Goal: Task Accomplishment & Management: Complete application form

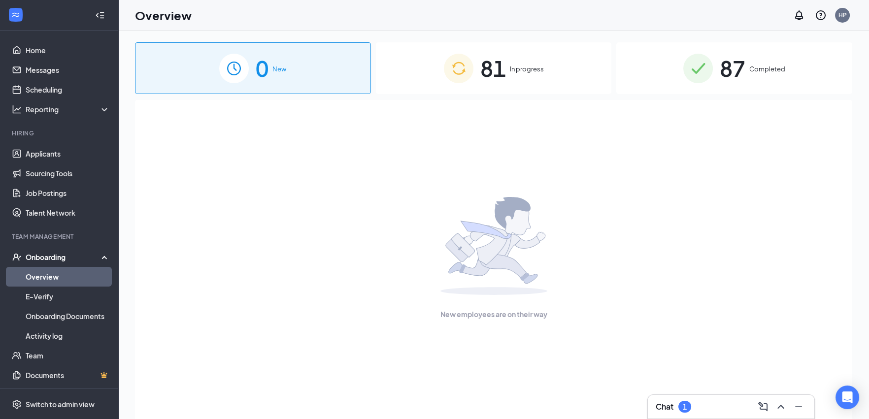
click at [519, 70] on span "In progress" at bounding box center [527, 69] width 34 height 10
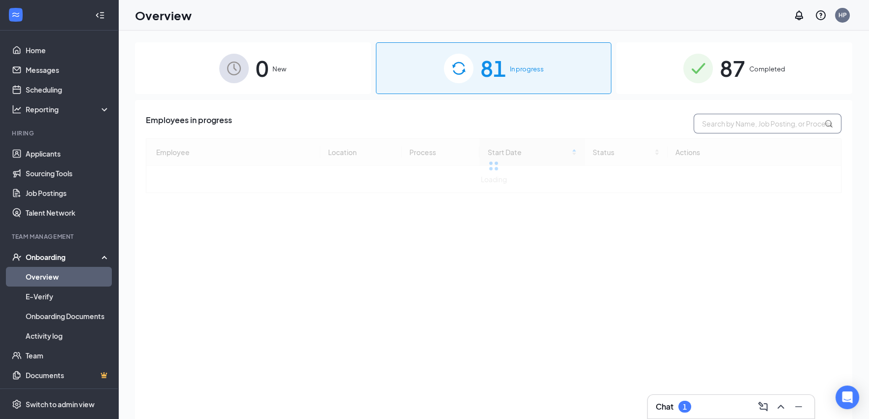
click at [704, 125] on input "text" at bounding box center [767, 124] width 148 height 20
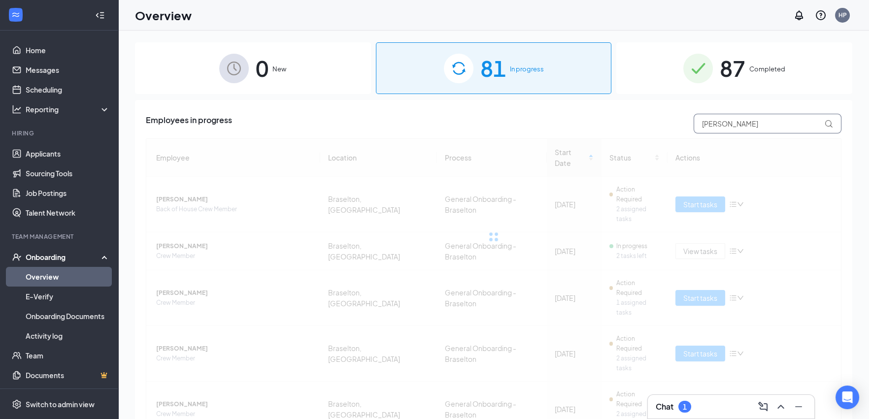
type input "[PERSON_NAME]"
click at [552, 155] on div at bounding box center [493, 236] width 695 height 197
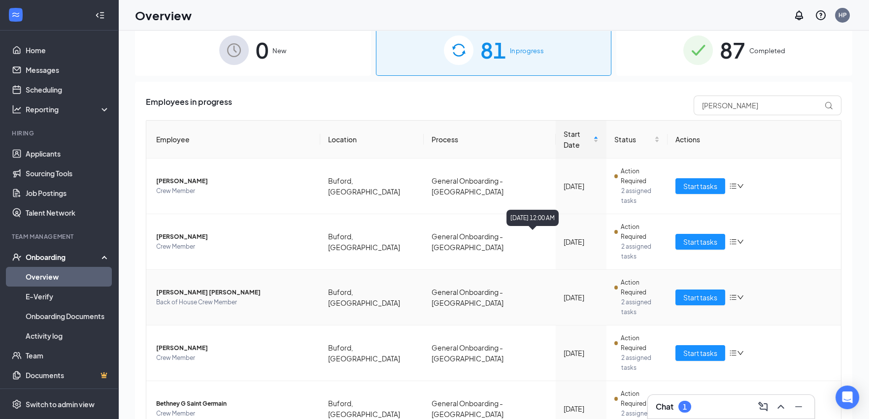
scroll to position [44, 0]
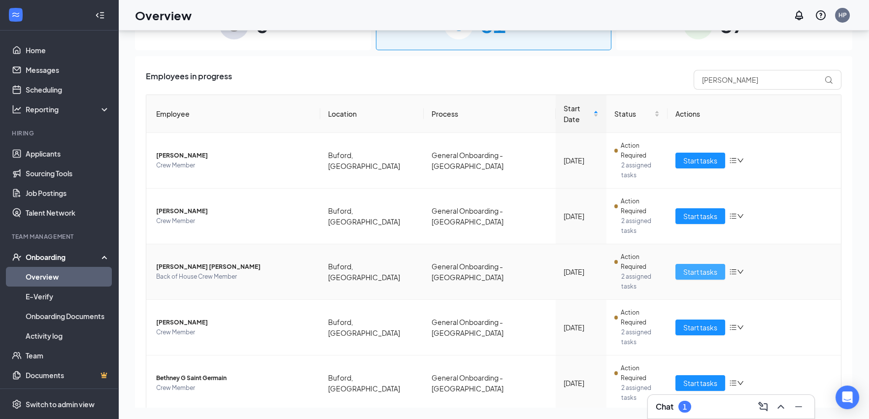
click at [704, 266] on span "Start tasks" at bounding box center [700, 271] width 34 height 11
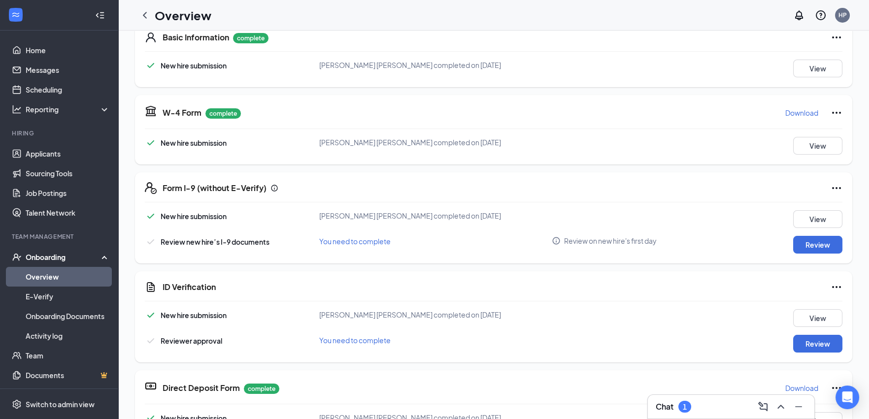
scroll to position [196, 0]
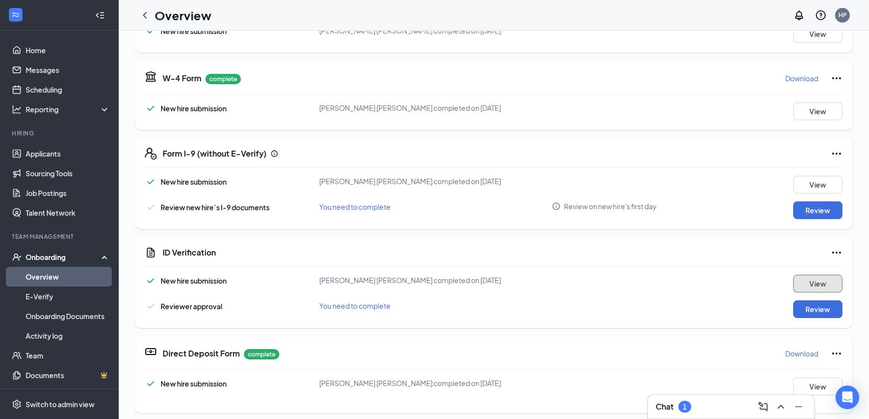
click at [802, 283] on button "View" at bounding box center [817, 284] width 49 height 18
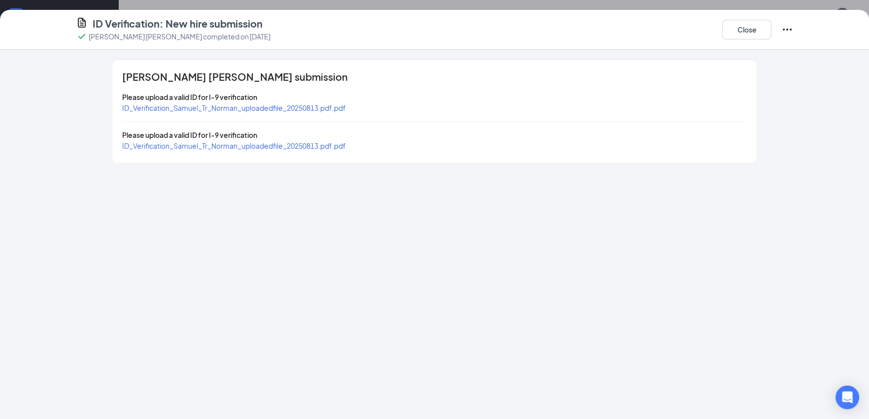
click at [319, 148] on span "ID_Verification_Samuel_Tr_Norman_uploadedfile_20250813.pdf.pdf" at bounding box center [234, 145] width 224 height 9
click at [736, 29] on button "Close" at bounding box center [746, 30] width 49 height 20
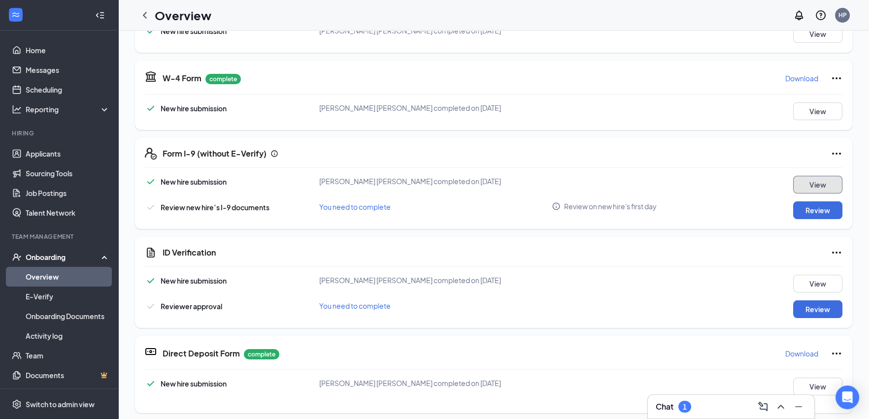
click at [809, 181] on button "View" at bounding box center [817, 185] width 49 height 18
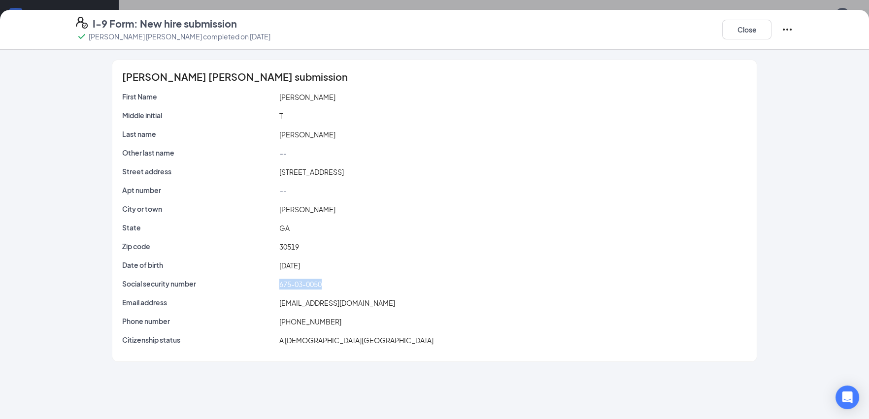
drag, startPoint x: 340, startPoint y: 285, endPoint x: 280, endPoint y: 285, distance: 60.1
click at [280, 285] on div "675-03-0050" at bounding box center [512, 284] width 471 height 11
copy span "675-03-0050"
click at [763, 19] on div "Close" at bounding box center [757, 30] width 71 height 26
click at [757, 32] on button "Close" at bounding box center [746, 30] width 49 height 20
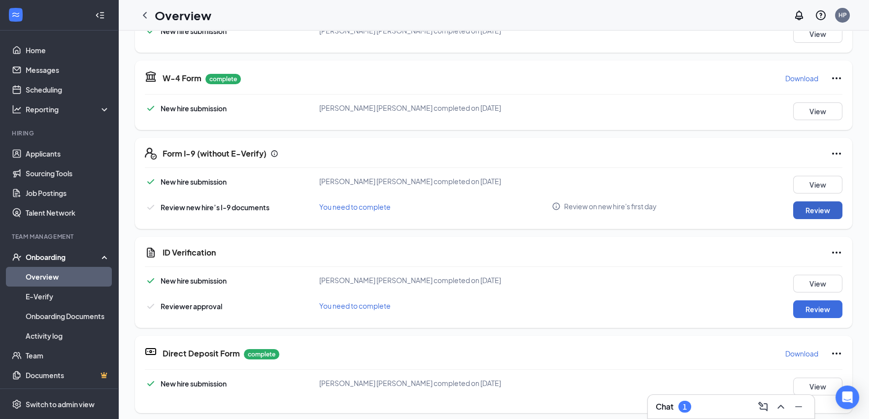
click at [801, 215] on button "Review" at bounding box center [817, 210] width 49 height 18
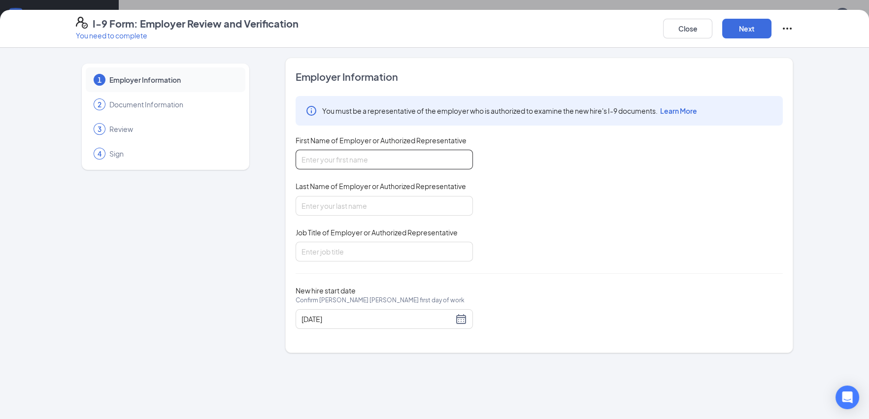
click at [412, 154] on input "First Name of Employer or Authorized Representative" at bounding box center [383, 160] width 177 height 20
type input "[PERSON_NAME]"
click at [365, 256] on input "Job Title of Employer or Authorized Representative" at bounding box center [383, 252] width 177 height 20
type input "Manager"
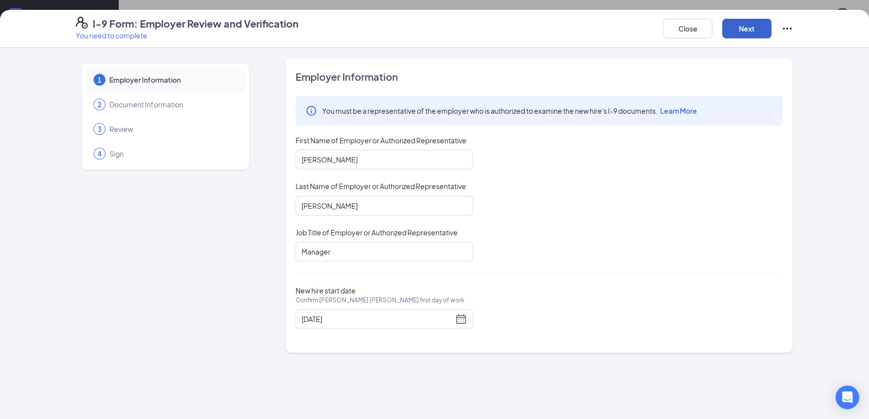
click at [731, 28] on button "Next" at bounding box center [746, 29] width 49 height 20
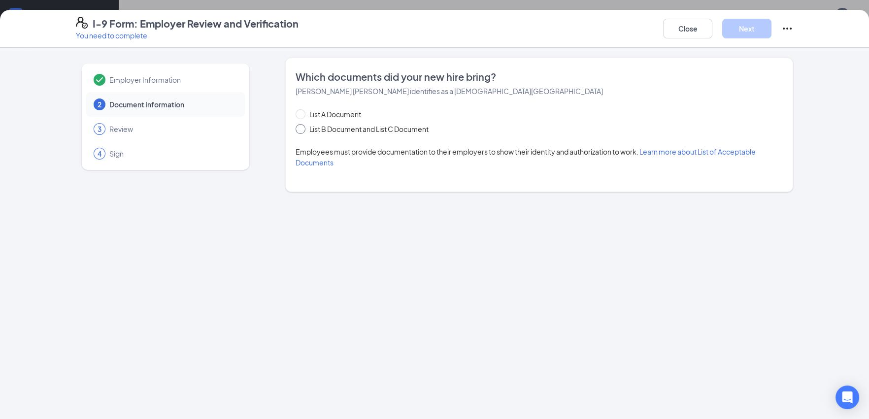
click at [398, 125] on span "List B Document and List C Document" at bounding box center [368, 129] width 127 height 11
click at [302, 125] on input "List B Document and List C Document" at bounding box center [298, 127] width 7 height 7
radio input "true"
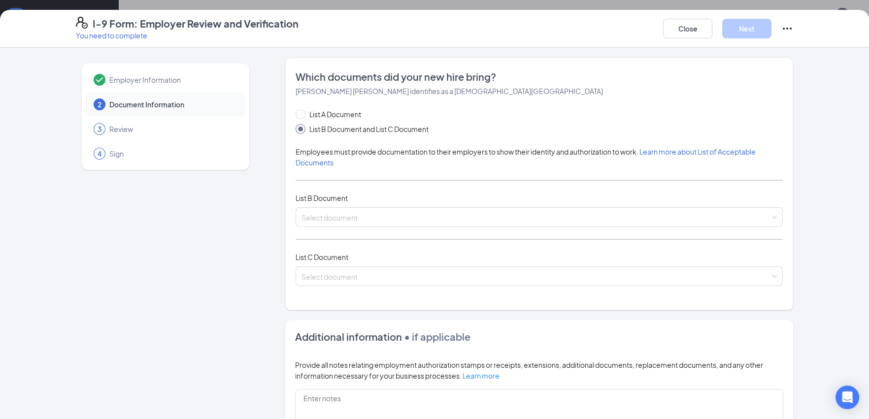
click at [400, 131] on span "List B Document and List C Document" at bounding box center [368, 129] width 127 height 11
click at [302, 131] on input "List B Document and List C Document" at bounding box center [298, 127] width 7 height 7
click at [366, 220] on input "search" at bounding box center [535, 215] width 468 height 15
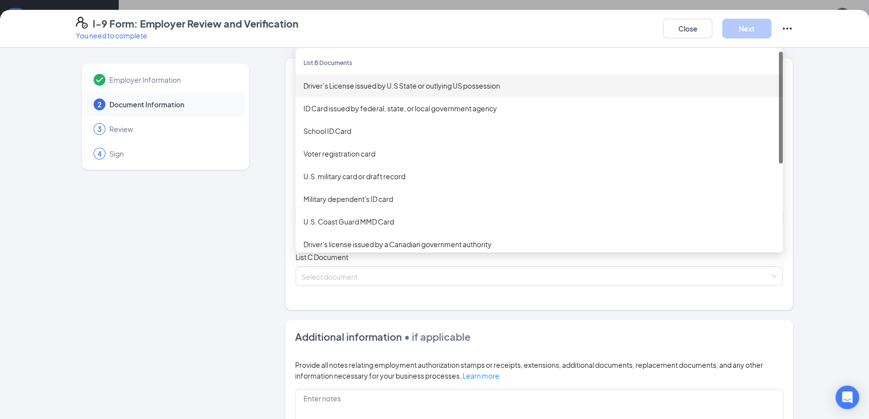
click at [368, 89] on div "Driver’s License issued by U.S State or outlying US possession" at bounding box center [538, 85] width 471 height 11
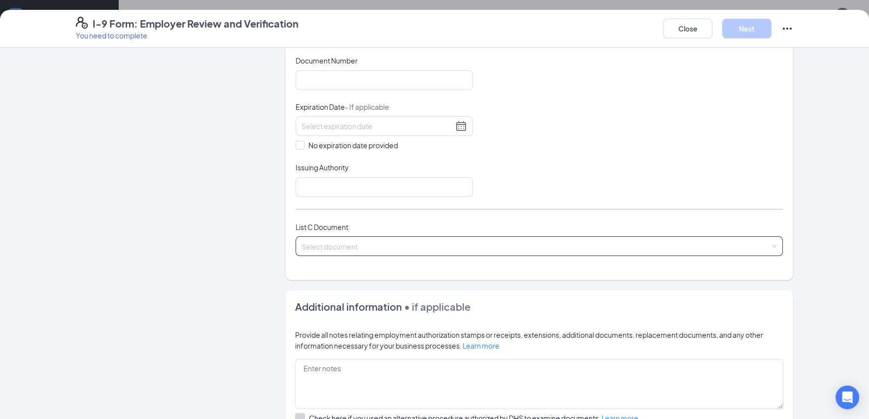
scroll to position [246, 0]
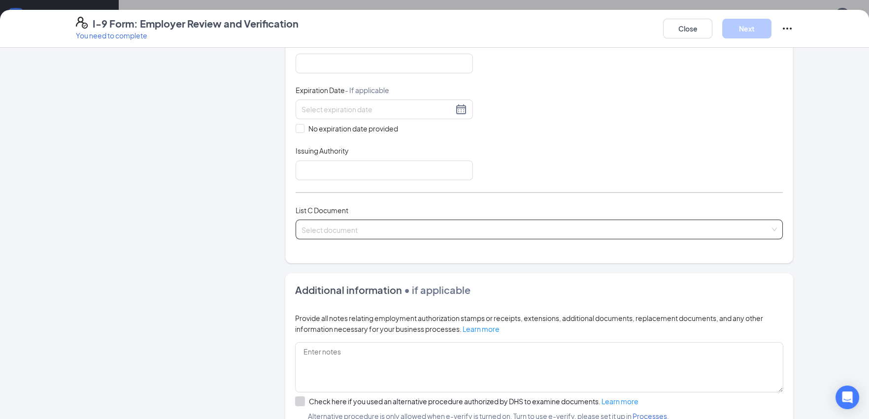
click at [350, 224] on input "search" at bounding box center [535, 227] width 468 height 15
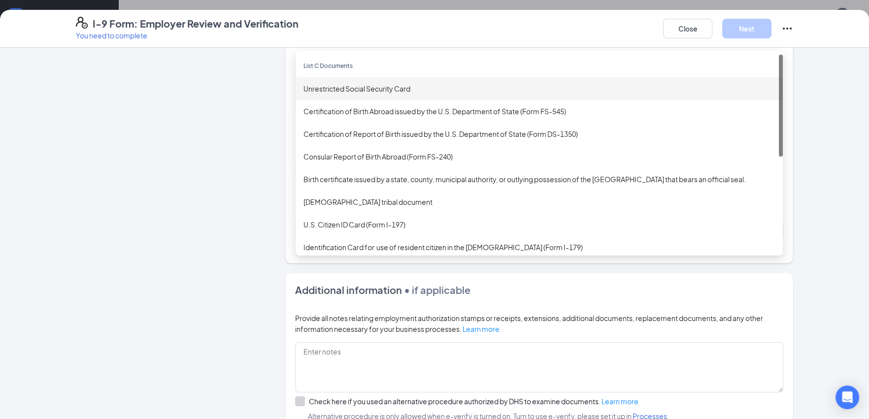
click at [338, 89] on div "Unrestricted Social Security Card" at bounding box center [538, 88] width 471 height 11
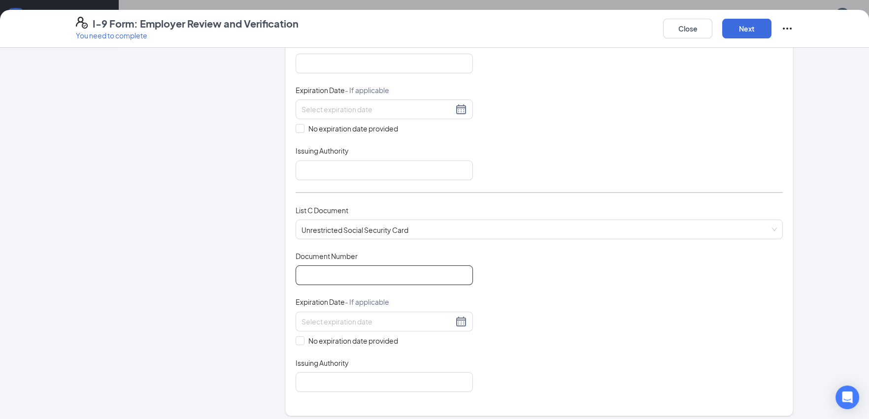
click at [336, 266] on input "Document Number" at bounding box center [383, 275] width 177 height 20
paste input "675-03-0050"
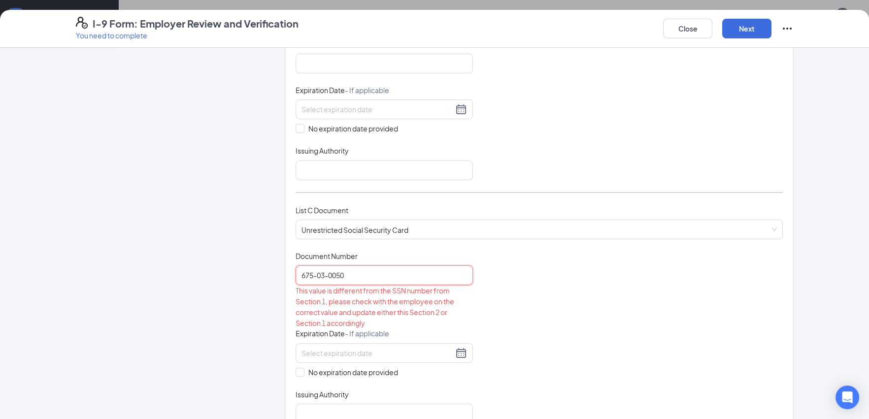
click at [305, 273] on input "675-03-0050" at bounding box center [383, 275] width 177 height 20
click at [308, 273] on input "675-03-0050" at bounding box center [383, 275] width 177 height 20
click at [319, 272] on input "67503-0050" at bounding box center [383, 275] width 177 height 20
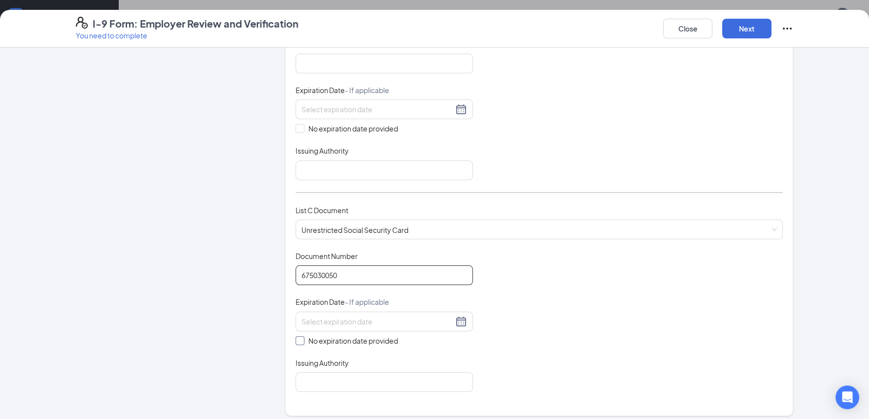
type input "675030050"
click at [365, 335] on span "No expiration date provided" at bounding box center [352, 340] width 97 height 11
click at [302, 336] on input "No expiration date provided" at bounding box center [298, 339] width 7 height 7
checkbox input "true"
click at [339, 383] on input "Issuing Authority" at bounding box center [383, 384] width 177 height 20
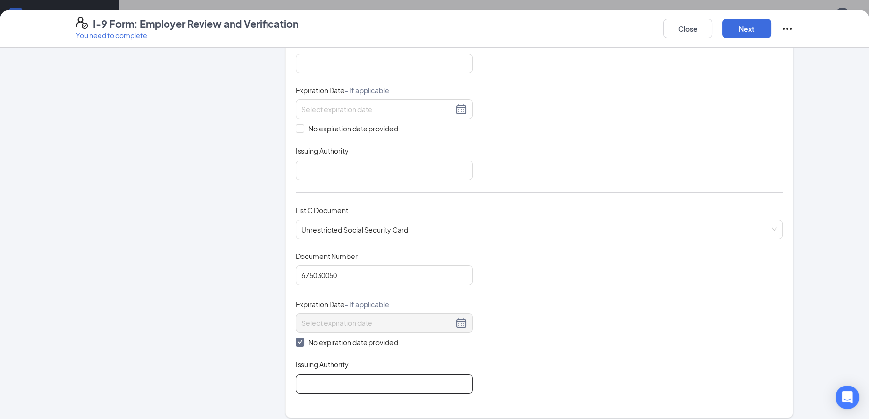
type input "US"
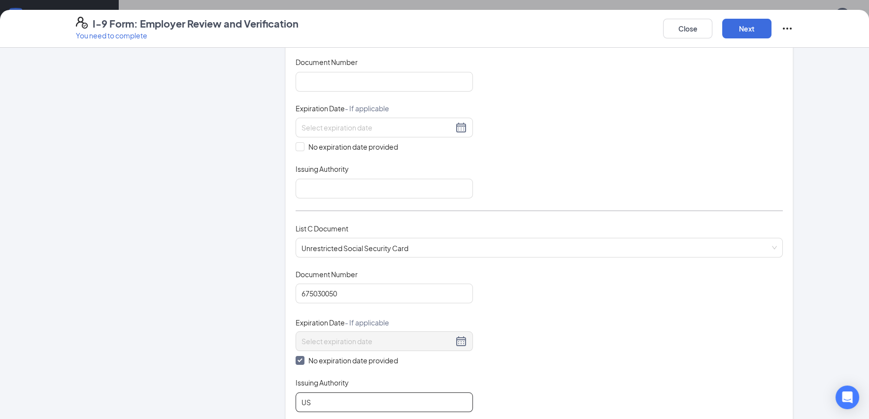
scroll to position [0, 0]
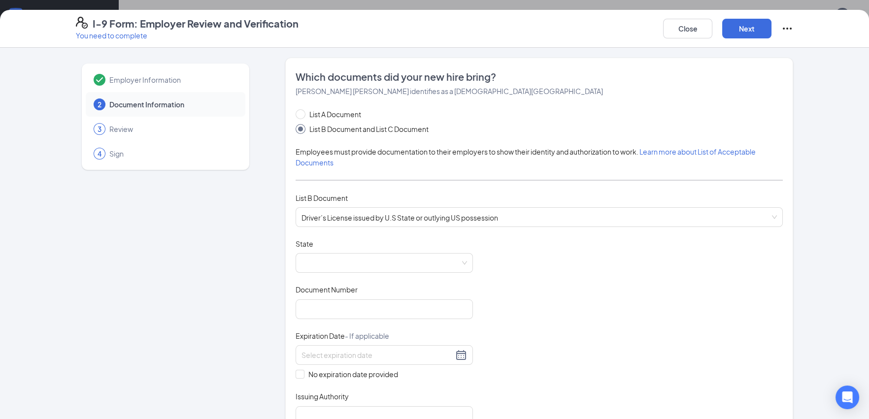
click at [420, 276] on div "Document Title Driver’s License issued by U.S State or outlying US possession S…" at bounding box center [538, 332] width 487 height 187
click at [420, 267] on span at bounding box center [383, 263] width 165 height 19
click at [409, 268] on span at bounding box center [383, 263] width 165 height 19
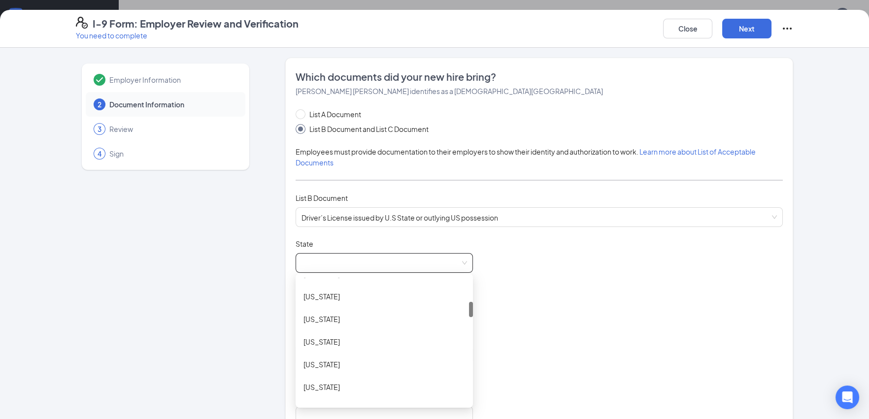
scroll to position [148, 0]
click at [366, 386] on div "[US_STATE]" at bounding box center [384, 390] width 162 height 11
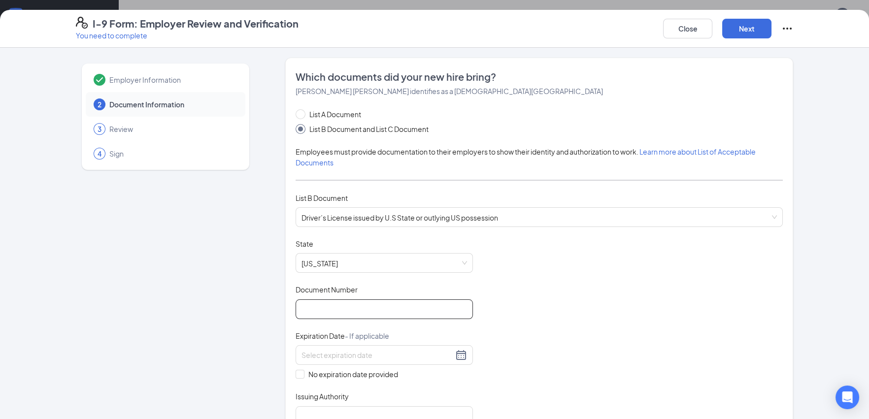
click at [366, 313] on input "Document Number" at bounding box center [383, 309] width 177 height 20
type input "059588896"
click at [376, 359] on div at bounding box center [383, 355] width 165 height 12
type input "[DATE]"
click at [610, 279] on div "Document Title Driver’s License issued by U.S State or outlying US possession S…" at bounding box center [538, 332] width 487 height 187
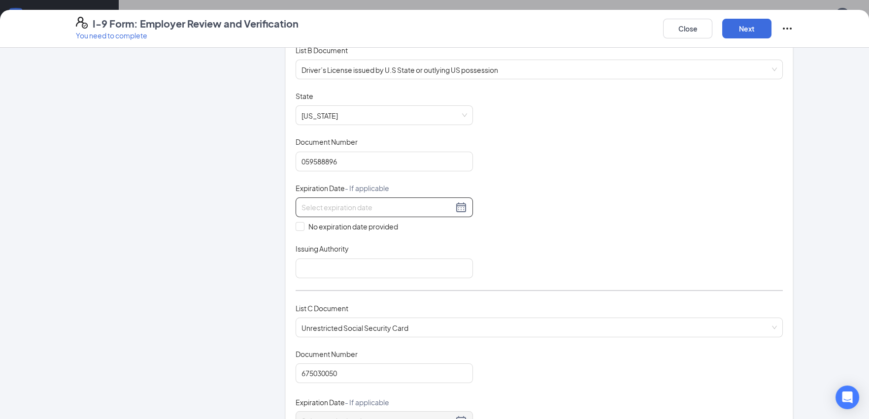
click at [354, 213] on div at bounding box center [383, 207] width 177 height 20
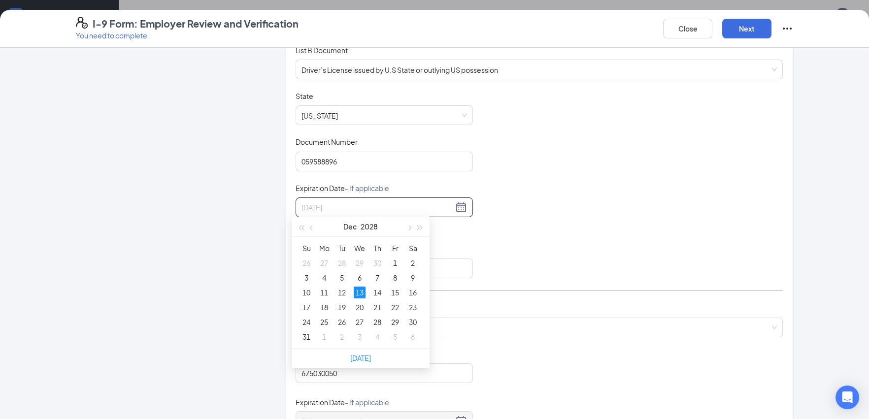
click at [359, 290] on div "13" at bounding box center [360, 293] width 12 height 12
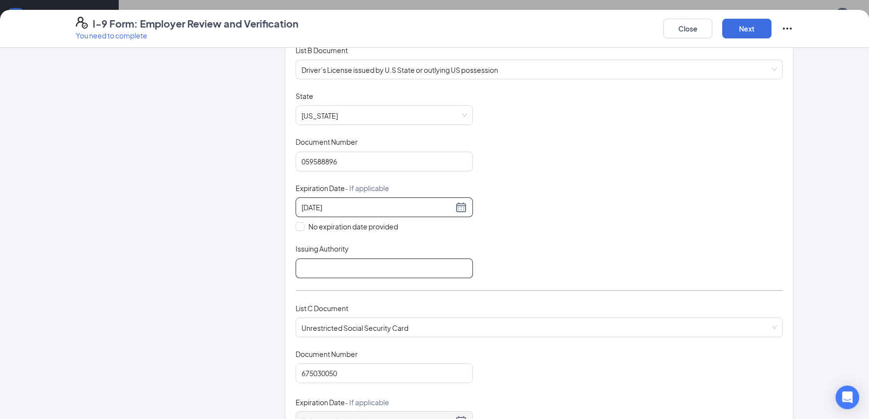
type input "[DATE]"
click at [332, 271] on input "Issuing Authority" at bounding box center [383, 269] width 177 height 20
type input "GA"
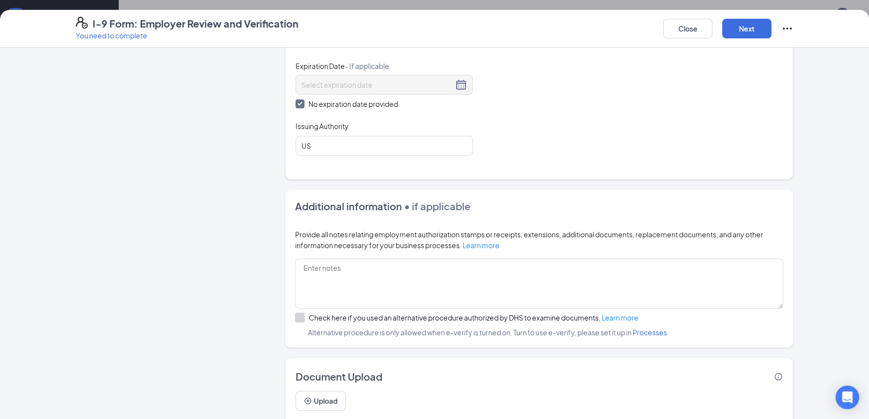
scroll to position [512, 0]
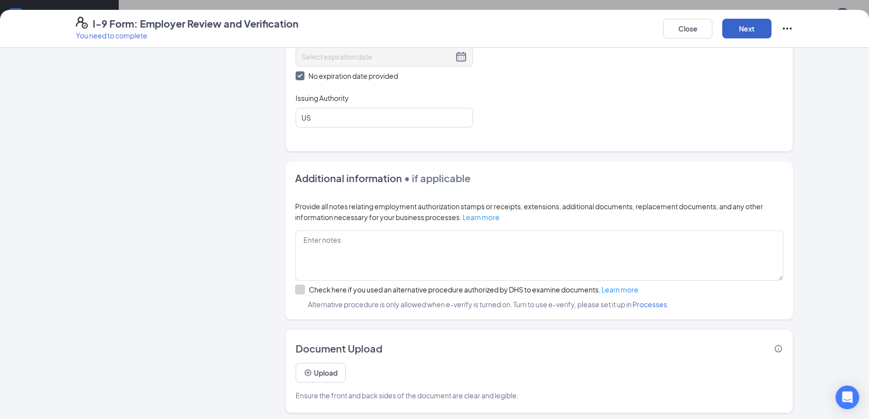
click at [738, 25] on button "Next" at bounding box center [746, 29] width 49 height 20
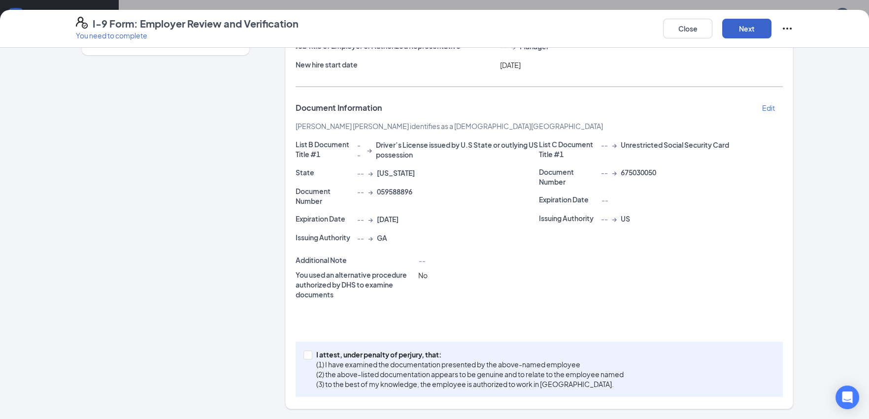
scroll to position [114, 0]
click at [353, 367] on p "(1) I have examined the documentation presented by the above-named employee" at bounding box center [469, 365] width 307 height 10
click at [310, 358] on input "I attest, under penalty of [PERSON_NAME], that: (1) I have examined the documen…" at bounding box center [306, 354] width 7 height 7
checkbox input "true"
click at [750, 31] on button "Next" at bounding box center [746, 29] width 49 height 20
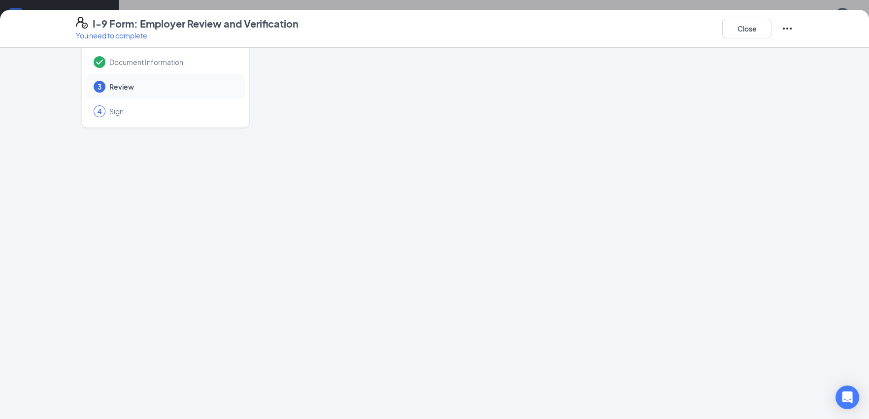
scroll to position [0, 0]
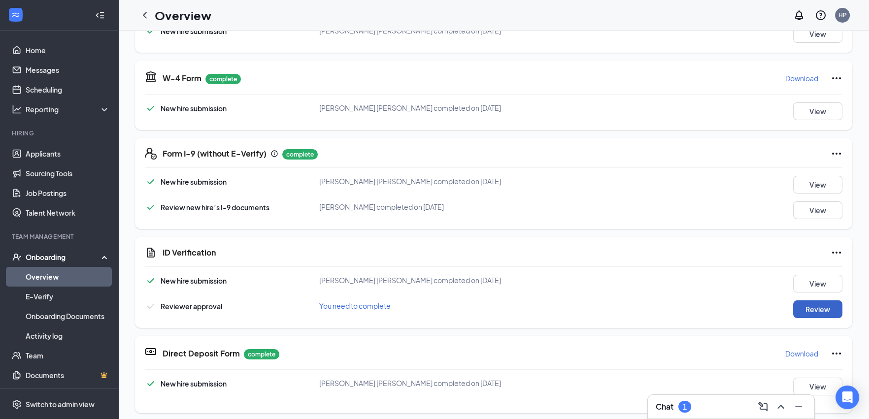
click at [793, 307] on button "Review" at bounding box center [817, 309] width 49 height 18
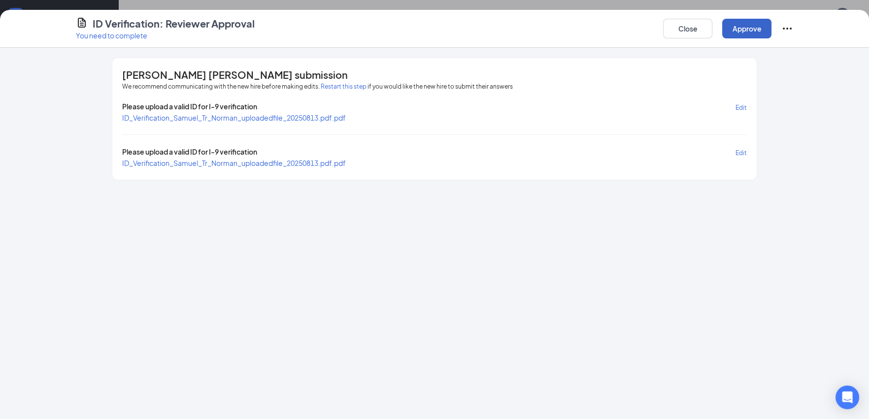
click at [748, 30] on button "Approve" at bounding box center [746, 29] width 49 height 20
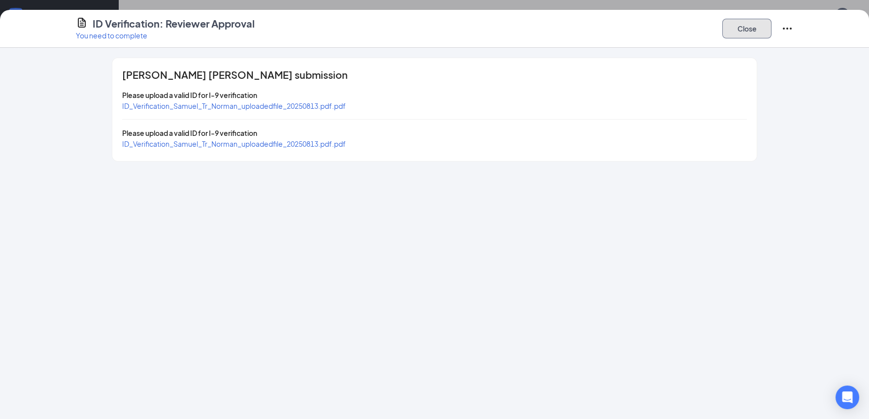
click at [731, 24] on button "Close" at bounding box center [746, 29] width 49 height 20
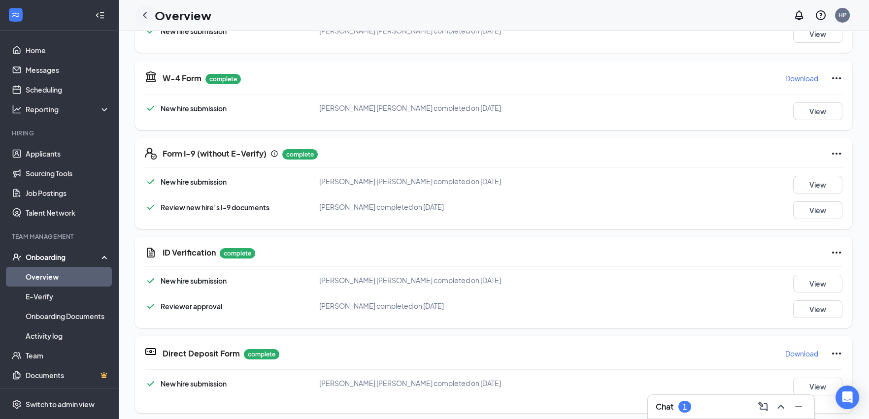
click at [143, 17] on icon "ChevronLeft" at bounding box center [145, 15] width 12 height 12
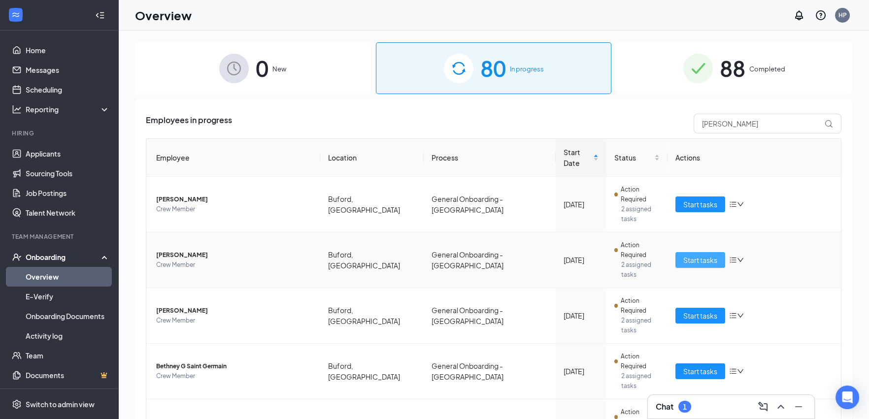
click at [691, 255] on span "Start tasks" at bounding box center [700, 260] width 34 height 11
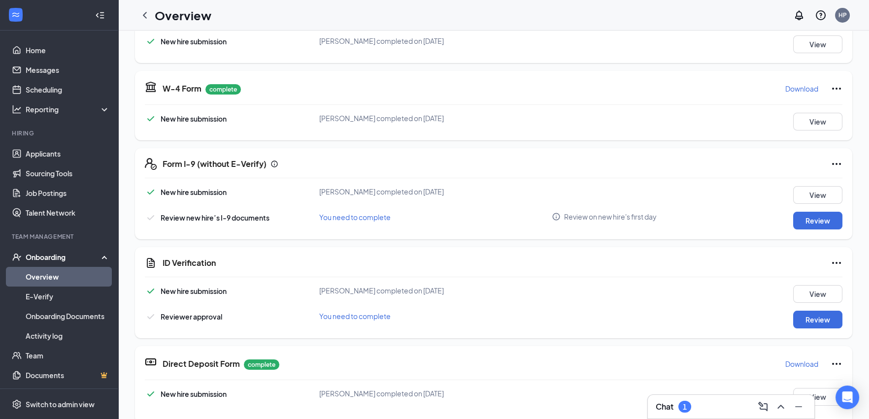
scroll to position [196, 0]
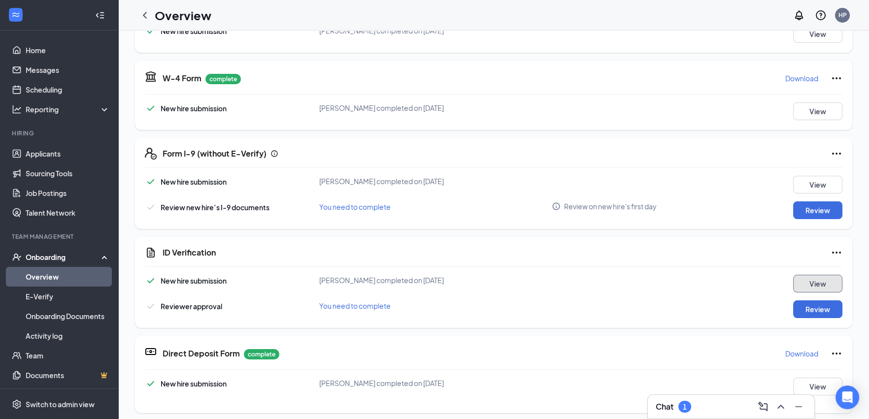
click at [823, 285] on button "View" at bounding box center [817, 284] width 49 height 18
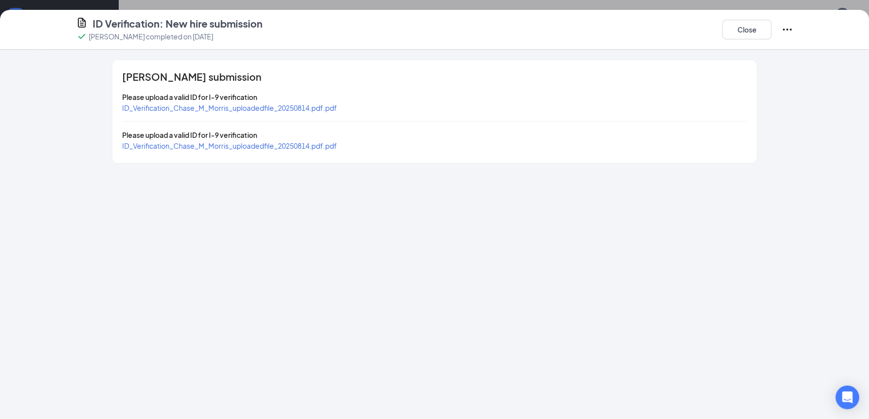
click at [310, 113] on div "ID_Verification_Chase_M_Morris_uploadedfile_20250814.pdf.pdf" at bounding box center [229, 107] width 215 height 11
click at [320, 109] on span "ID_Verification_Chase_M_Morris_uploadedfile_20250814.pdf.pdf" at bounding box center [229, 107] width 215 height 9
drag, startPoint x: 737, startPoint y: 33, endPoint x: 752, endPoint y: 167, distance: 134.8
click at [737, 33] on button "Close" at bounding box center [746, 30] width 49 height 20
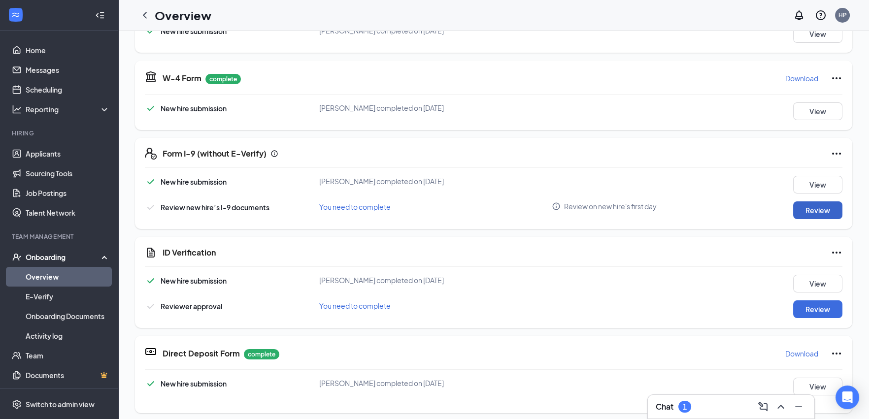
click at [819, 203] on button "Review" at bounding box center [817, 210] width 49 height 18
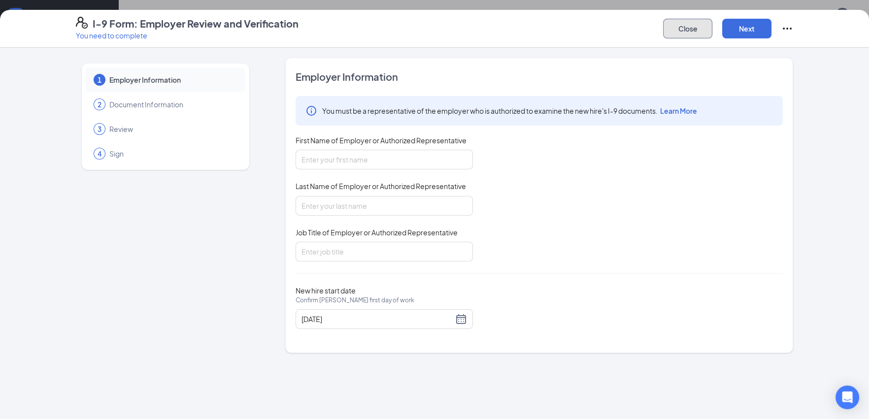
click at [684, 35] on button "Close" at bounding box center [687, 29] width 49 height 20
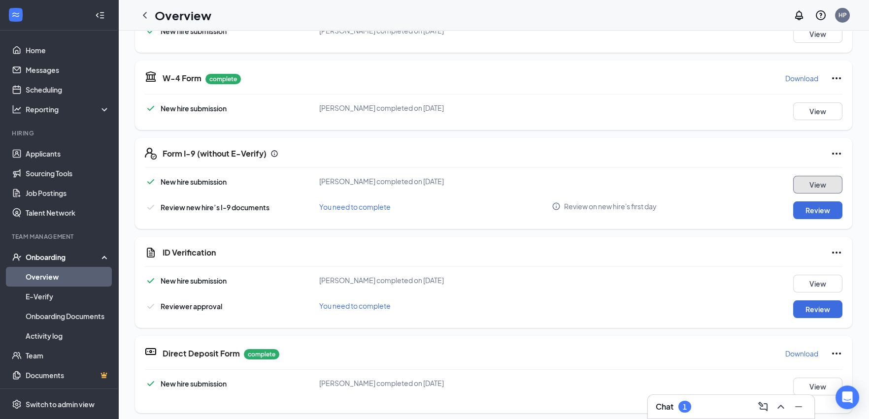
click at [823, 188] on button "View" at bounding box center [817, 185] width 49 height 18
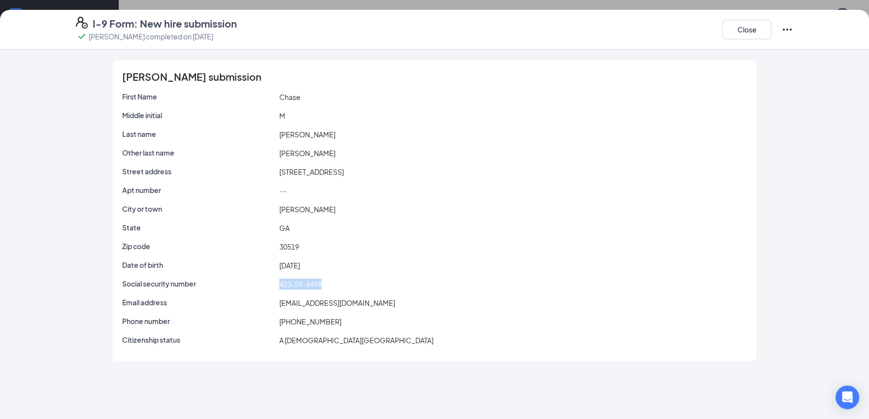
drag, startPoint x: 328, startPoint y: 277, endPoint x: 259, endPoint y: 285, distance: 70.3
click at [259, 285] on div "First Name [PERSON_NAME] Middle initial M Last name [PERSON_NAME] Other last na…" at bounding box center [434, 221] width 624 height 258
copy div "423-59-9498"
click at [746, 29] on button "Close" at bounding box center [746, 30] width 49 height 20
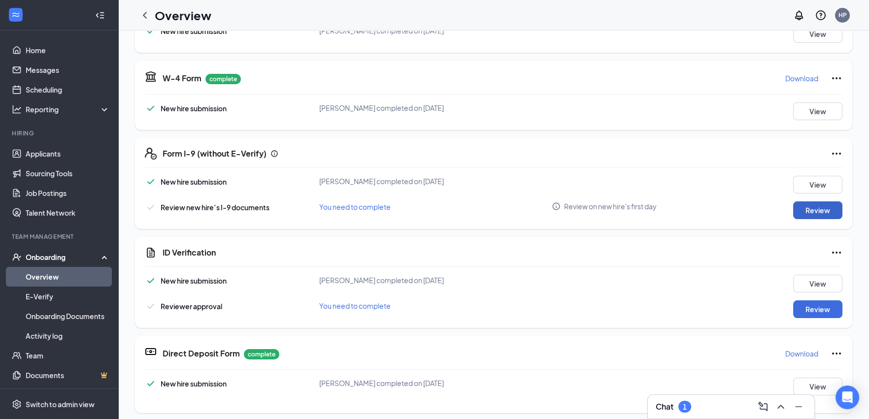
click at [815, 207] on button "Review" at bounding box center [817, 210] width 49 height 18
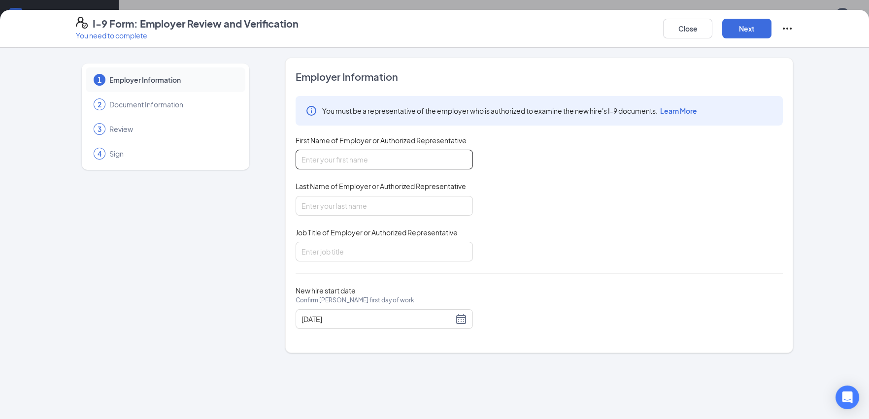
click at [330, 165] on input "First Name of Employer or Authorized Representative" at bounding box center [383, 160] width 177 height 20
type input "[PERSON_NAME]"
click at [377, 249] on input "Job Title of Employer or Authorized Representative" at bounding box center [383, 252] width 177 height 20
type input "Manager"
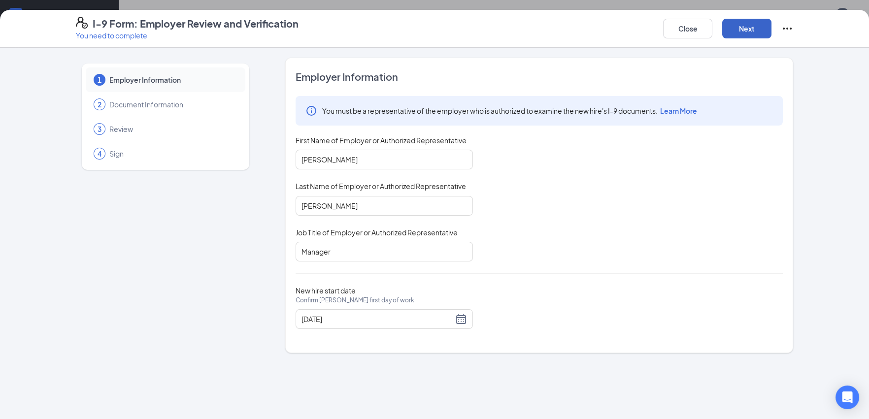
click at [767, 28] on button "Next" at bounding box center [746, 29] width 49 height 20
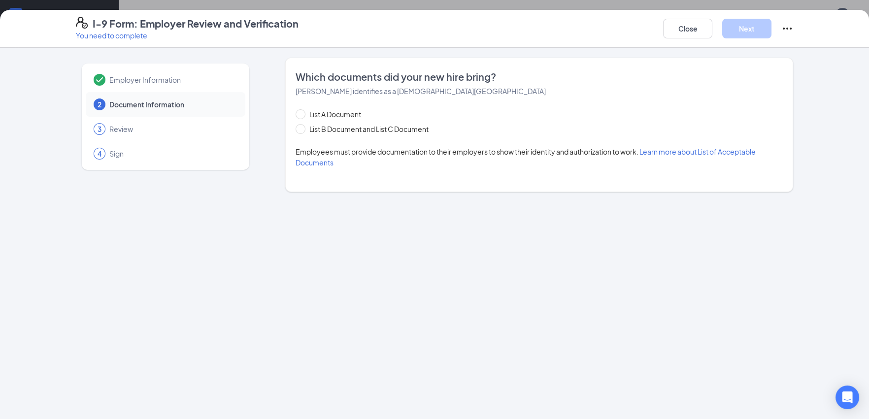
click at [355, 130] on span "List B Document and List C Document" at bounding box center [368, 129] width 127 height 11
click at [302, 130] on input "List B Document and List C Document" at bounding box center [298, 127] width 7 height 7
radio input "true"
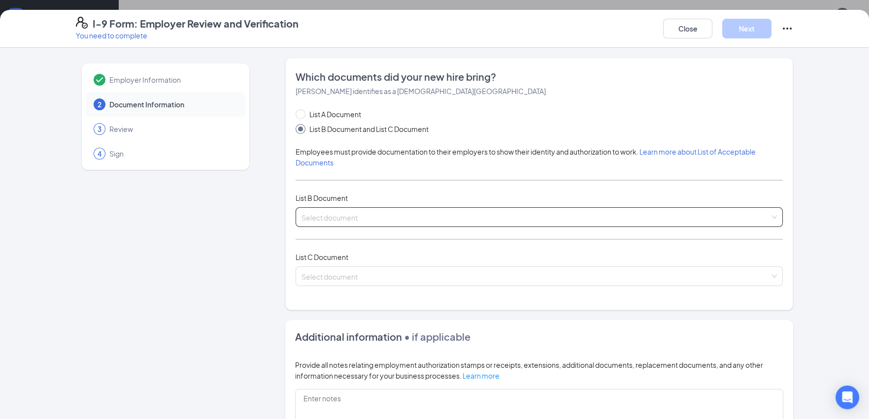
click at [455, 210] on div "List A Document List B Document and List C Document Employees must provide docu…" at bounding box center [538, 203] width 487 height 189
click at [455, 210] on input "search" at bounding box center [535, 215] width 468 height 15
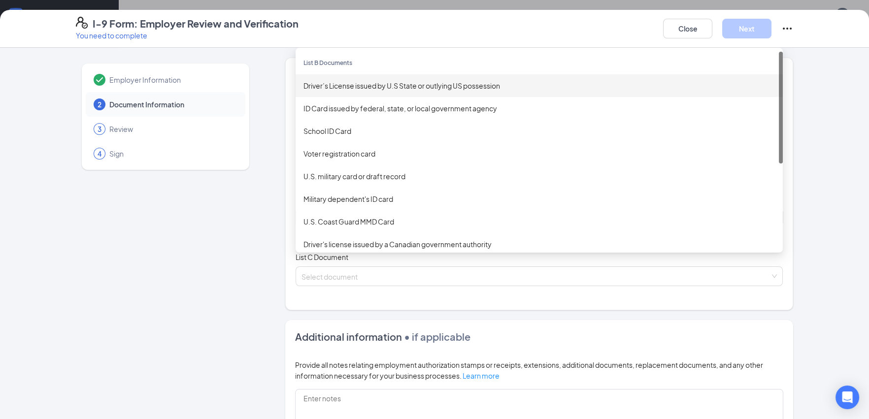
click at [377, 82] on div "Driver’s License issued by U.S State or outlying US possession" at bounding box center [538, 85] width 471 height 11
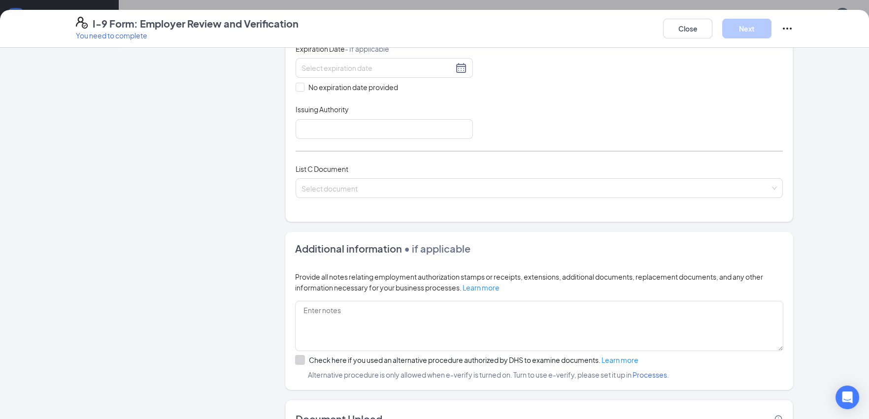
scroll to position [295, 0]
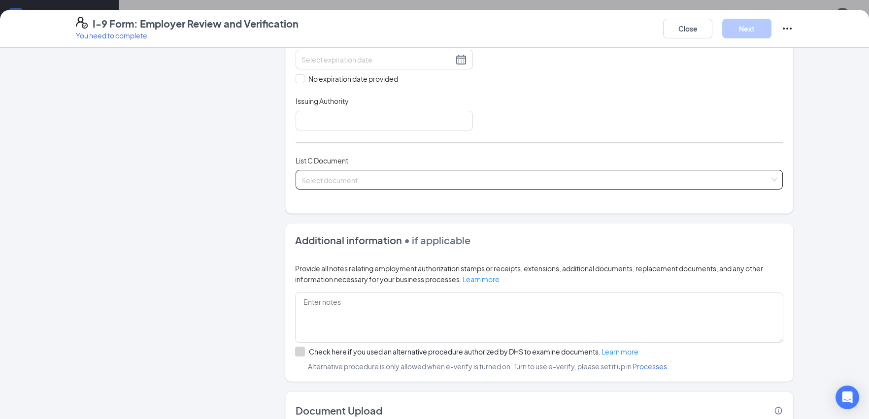
click at [407, 180] on input "search" at bounding box center [535, 177] width 468 height 15
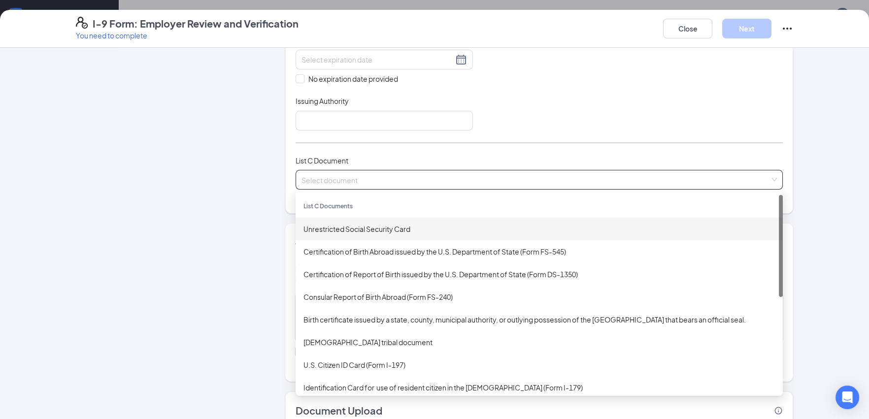
click at [388, 224] on div "Unrestricted Social Security Card" at bounding box center [538, 229] width 471 height 11
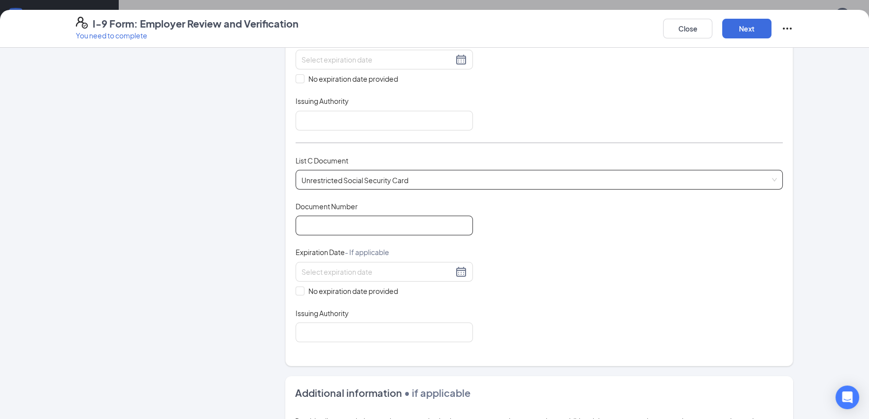
click at [357, 225] on input "Document Number" at bounding box center [383, 226] width 177 height 20
paste input "423-59-9498"
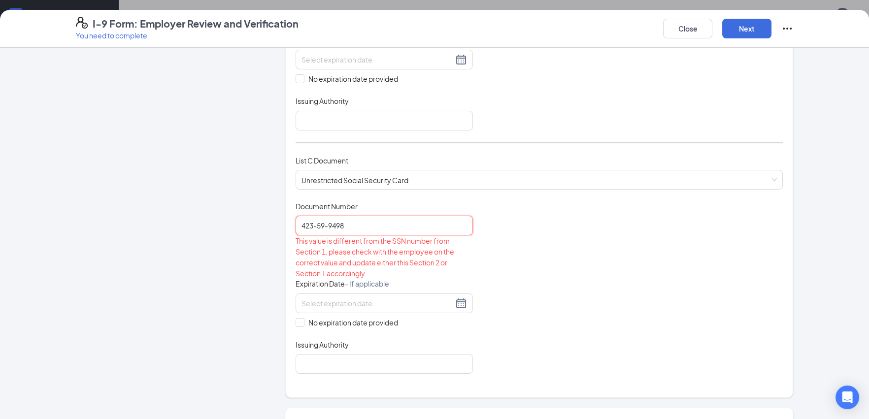
click at [326, 224] on input "423-59-9498" at bounding box center [383, 226] width 177 height 20
click at [301, 224] on input "423599498" at bounding box center [383, 226] width 177 height 20
click at [299, 224] on input "423599498" at bounding box center [383, 226] width 177 height 20
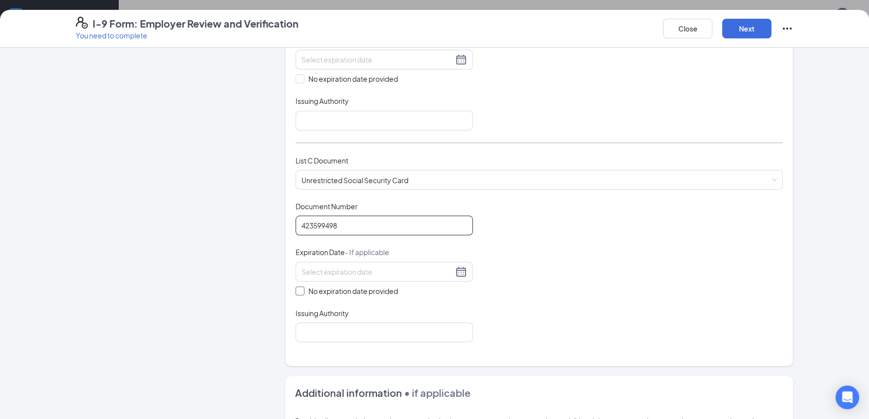
type input "423599498"
click at [331, 286] on span "No expiration date provided" at bounding box center [352, 291] width 97 height 11
click at [302, 287] on input "No expiration date provided" at bounding box center [298, 290] width 7 height 7
checkbox input "true"
click at [326, 325] on input "Issuing Authority" at bounding box center [383, 334] width 177 height 20
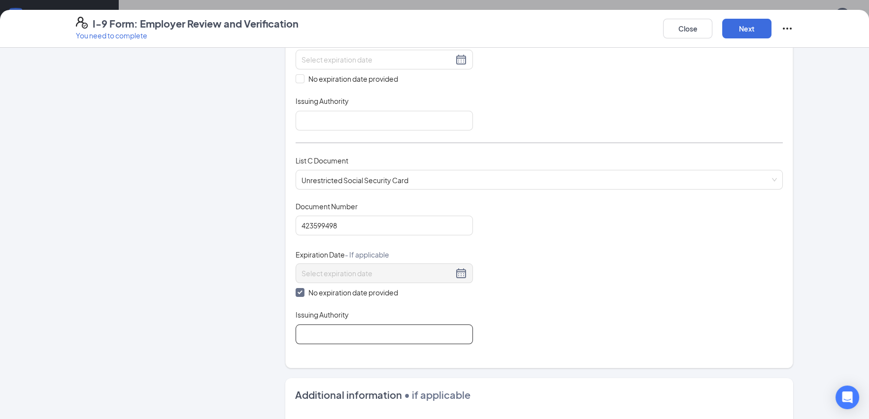
type input "US"
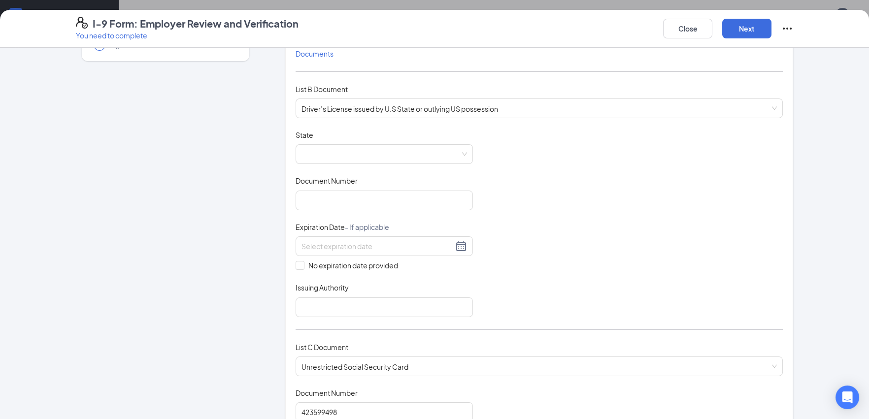
scroll to position [98, 0]
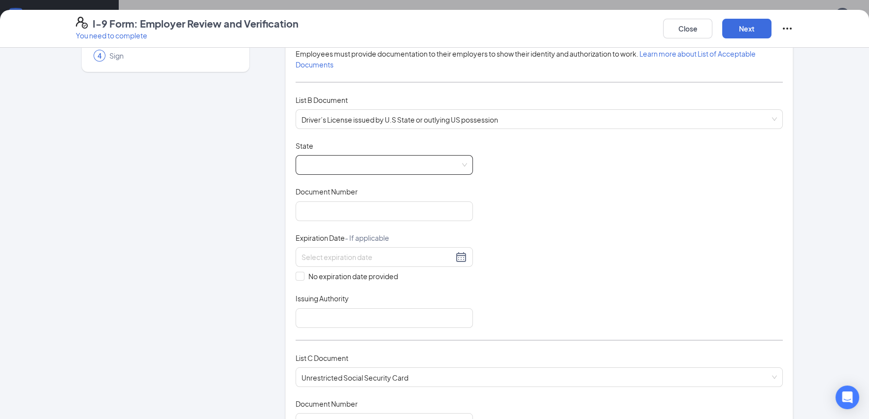
click at [389, 160] on span at bounding box center [383, 165] width 165 height 19
click at [340, 164] on span at bounding box center [383, 165] width 165 height 19
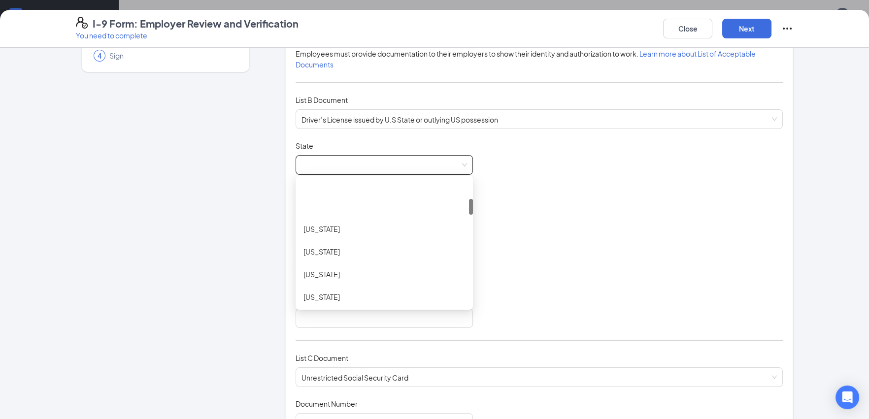
scroll to position [148, 0]
click at [343, 295] on div "[US_STATE]" at bounding box center [384, 292] width 162 height 11
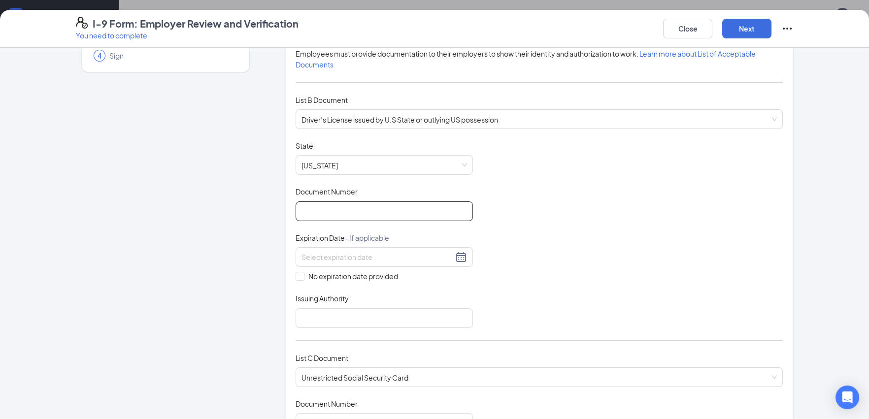
click at [332, 207] on input "Document Number" at bounding box center [383, 211] width 177 height 20
click at [328, 210] on input "0725520125" at bounding box center [383, 211] width 177 height 20
type input "072552125"
click at [341, 254] on input at bounding box center [377, 257] width 152 height 11
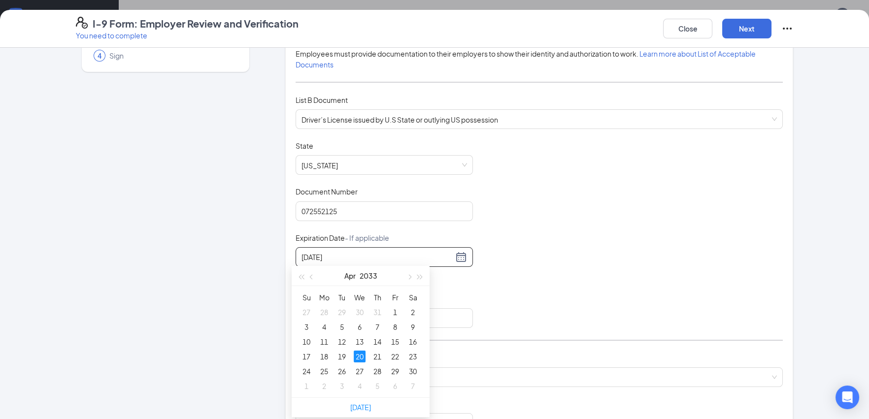
type input "[DATE]"
click at [494, 294] on div "Document Title Driver’s License issued by U.S State or outlying US possession S…" at bounding box center [538, 234] width 487 height 187
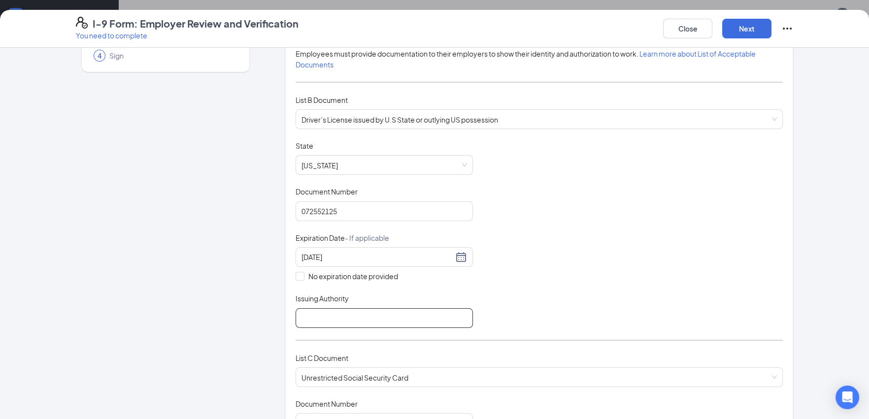
click at [381, 316] on input "Issuing Authority" at bounding box center [383, 318] width 177 height 20
type input "GA"
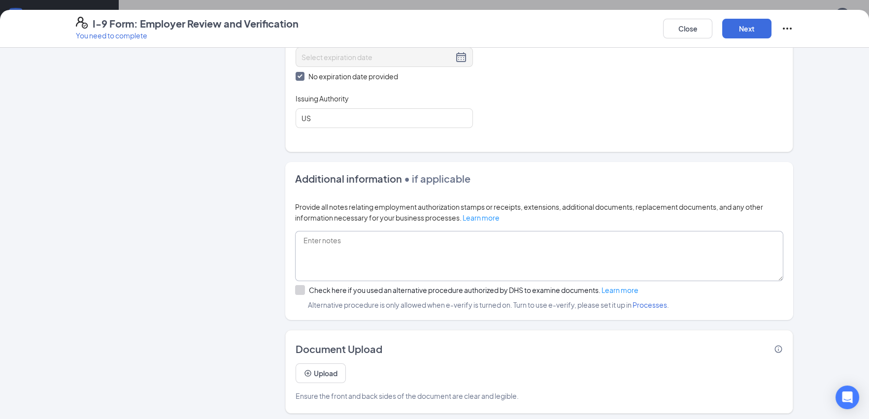
scroll to position [512, 0]
click at [731, 25] on button "Next" at bounding box center [746, 29] width 49 height 20
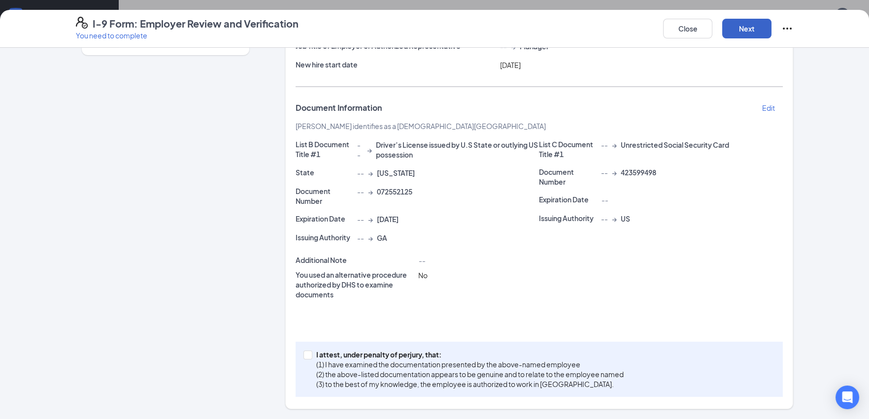
scroll to position [114, 0]
click at [351, 374] on p "(2) the above-listed documentation appears to be genuine and to relate to the e…" at bounding box center [469, 375] width 307 height 10
click at [310, 358] on input "I attest, under penalty of [PERSON_NAME], that: (1) I have examined the documen…" at bounding box center [306, 354] width 7 height 7
checkbox input "true"
drag, startPoint x: 762, startPoint y: 19, endPoint x: 744, endPoint y: 28, distance: 19.6
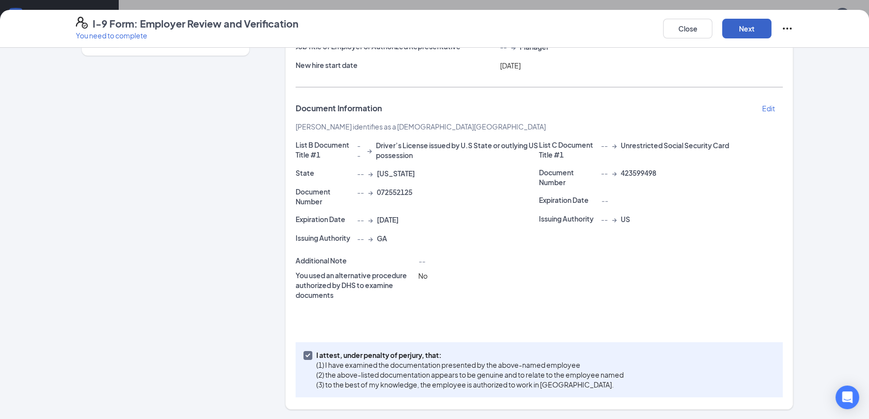
click at [761, 20] on button "Next" at bounding box center [746, 29] width 49 height 20
click at [743, 28] on button "button" at bounding box center [746, 29] width 49 height 20
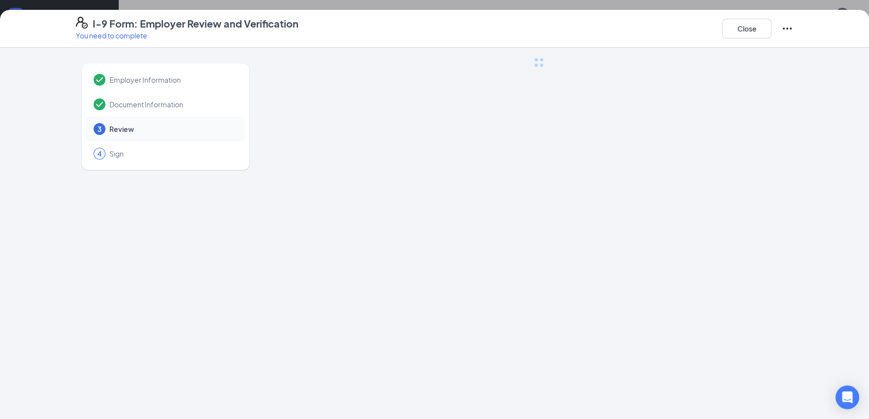
scroll to position [0, 0]
